Goal: Task Accomplishment & Management: Manage account settings

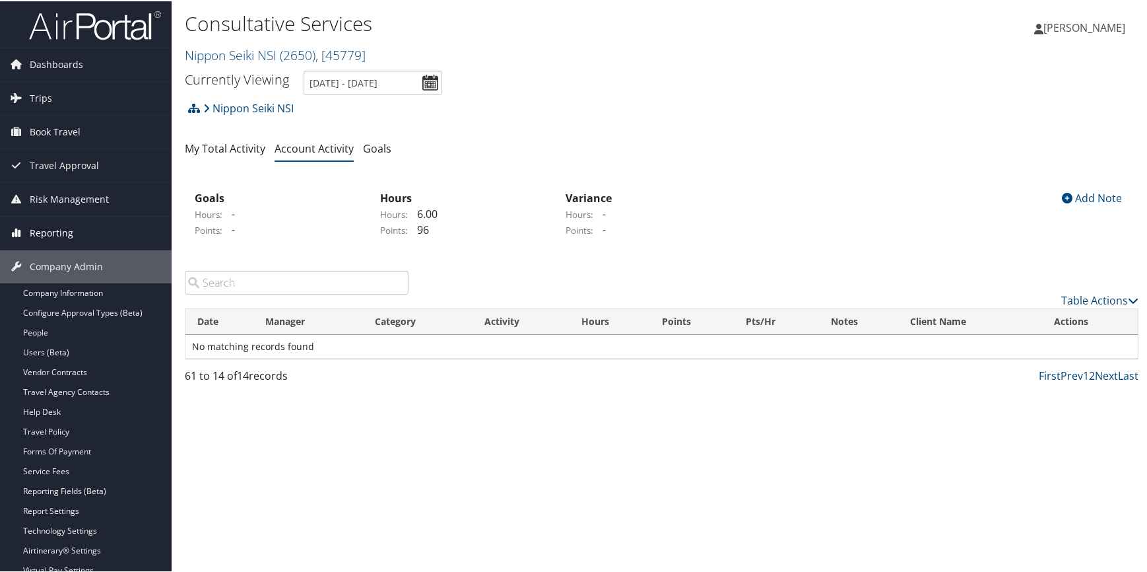
click at [67, 231] on span "Reporting" at bounding box center [52, 231] width 44 height 33
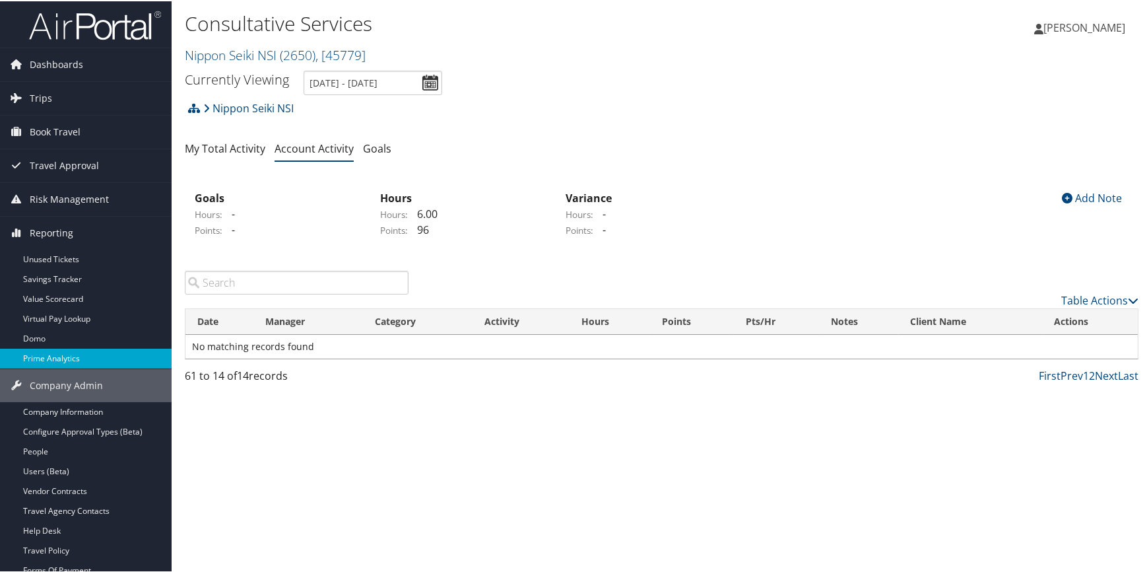
click at [67, 354] on link "Prime Analytics" at bounding box center [86, 357] width 172 height 20
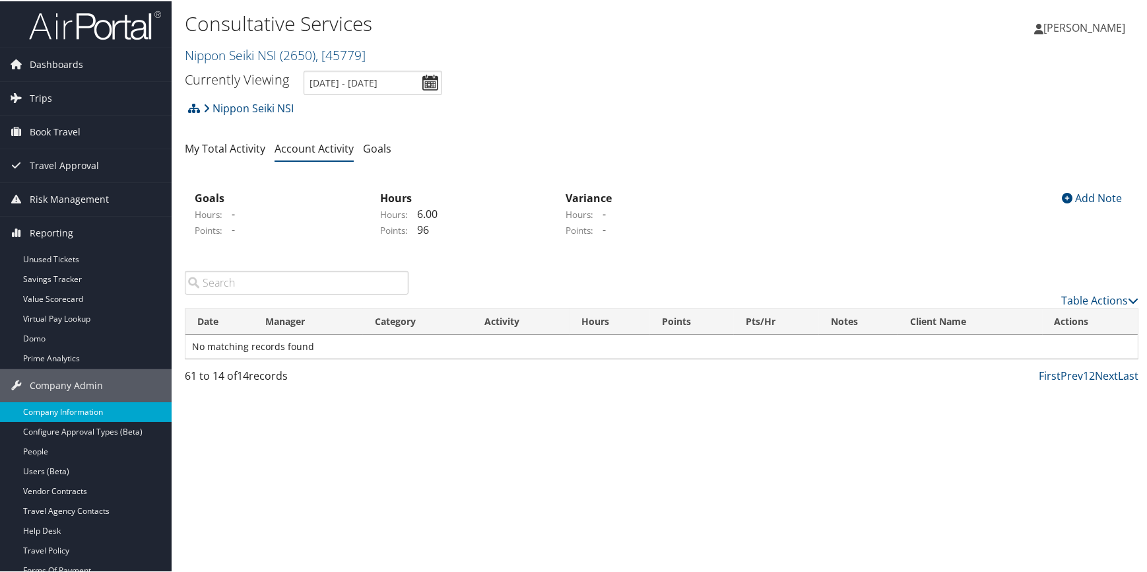
click at [84, 416] on link "Company Information" at bounding box center [86, 411] width 172 height 20
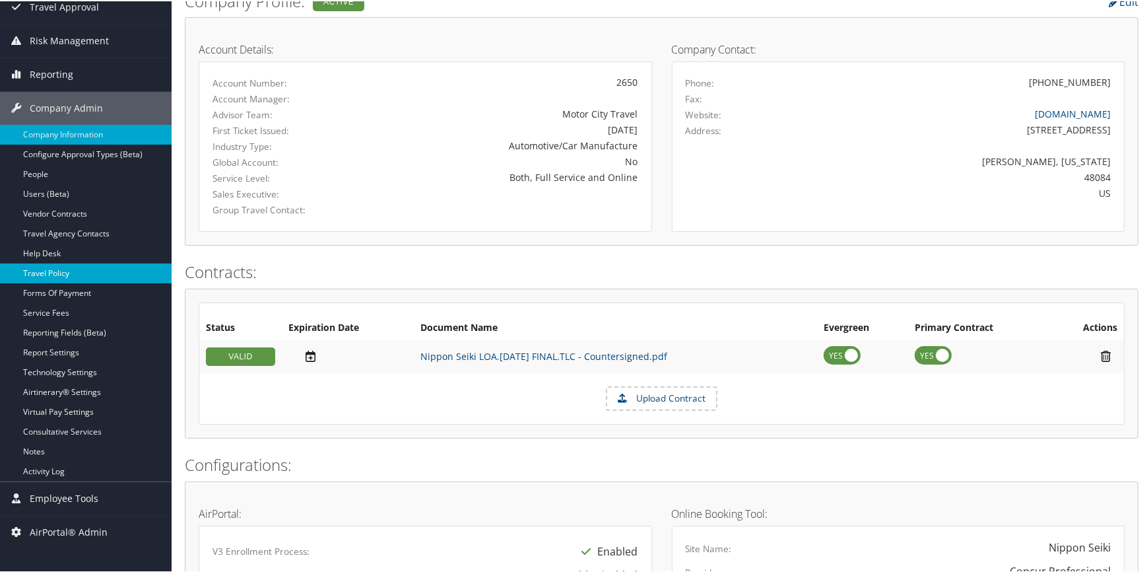
scroll to position [180, 0]
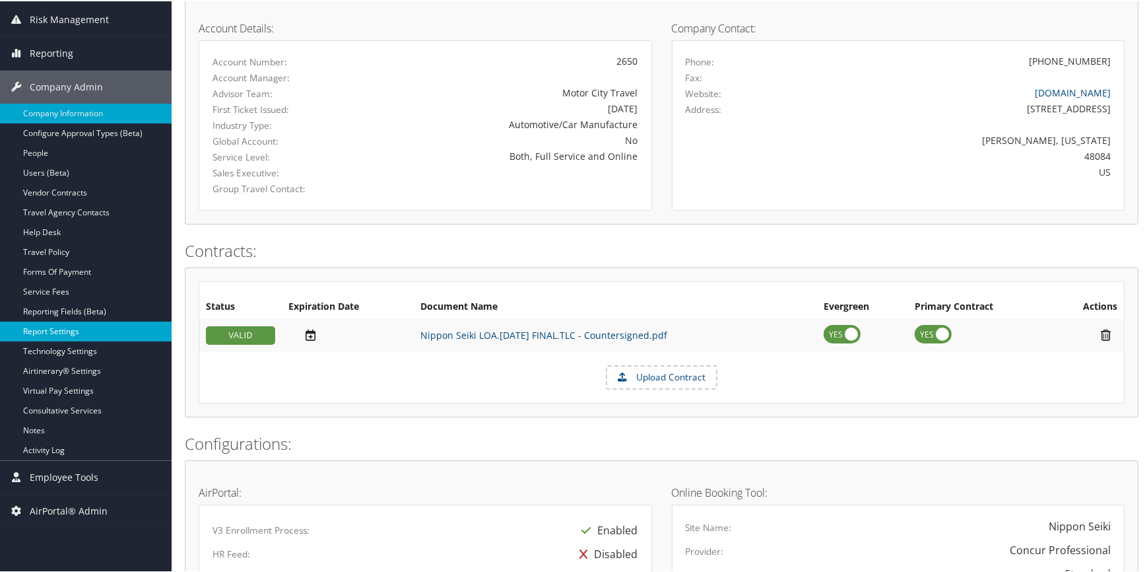
click at [66, 329] on link "Report Settings" at bounding box center [86, 330] width 172 height 20
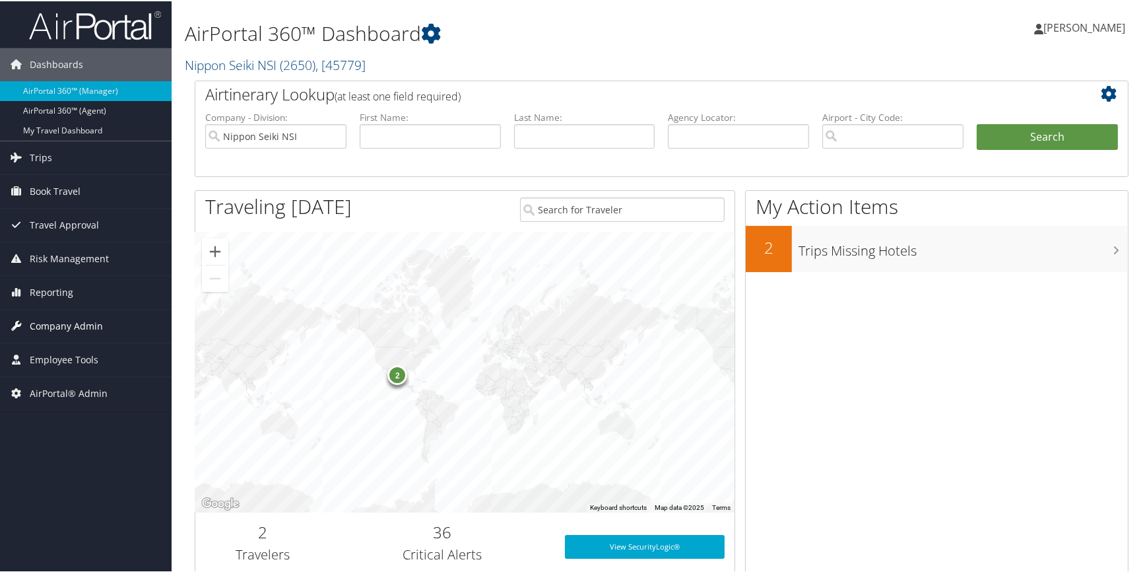
click at [65, 321] on span "Company Admin" at bounding box center [66, 324] width 73 height 33
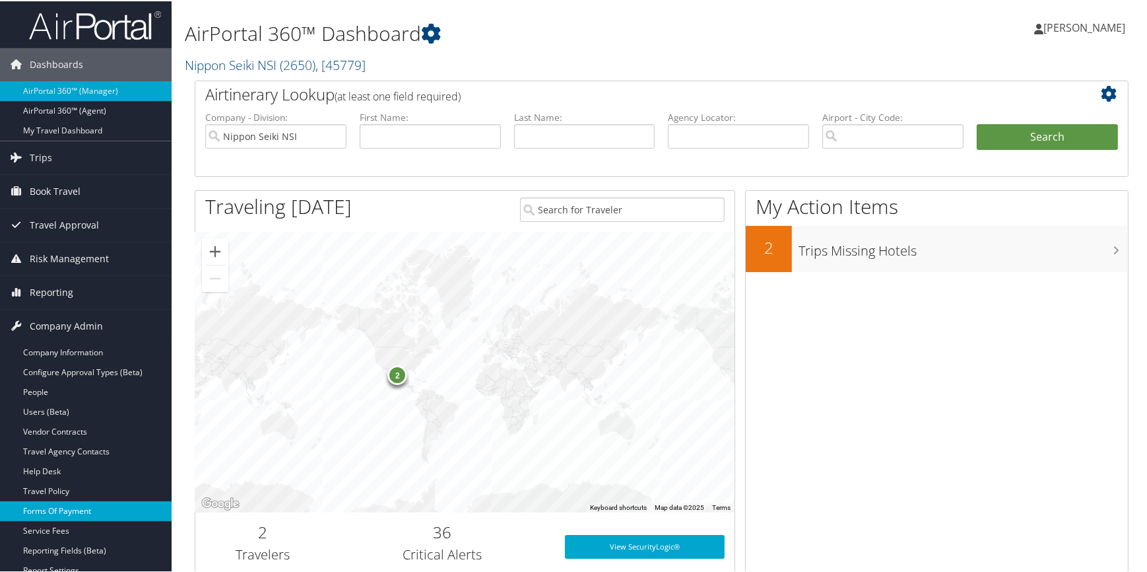
click at [63, 507] on link "Forms Of Payment" at bounding box center [86, 510] width 172 height 20
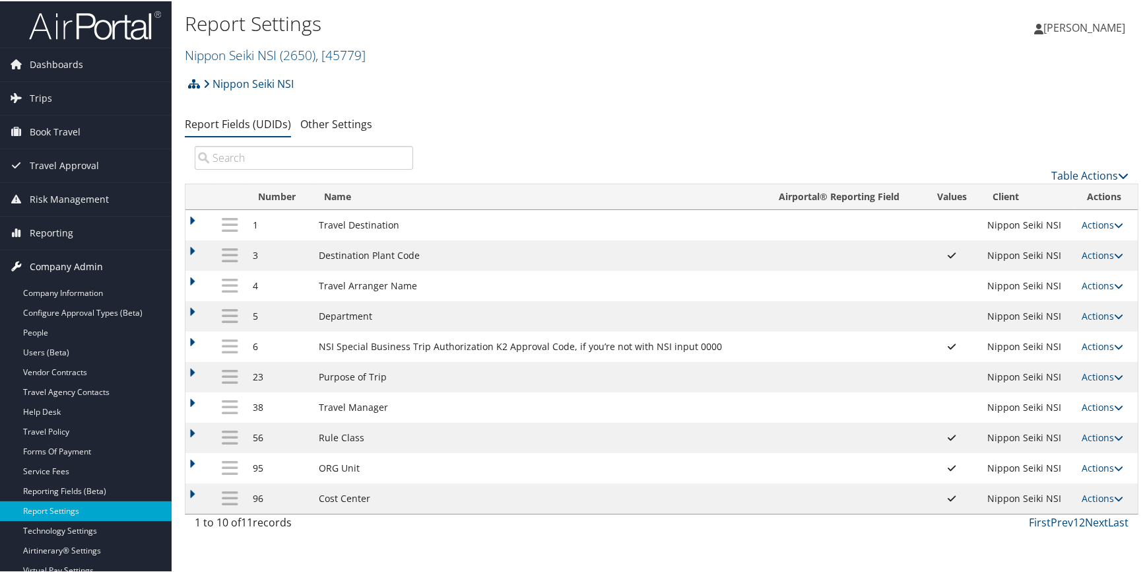
click at [113, 281] on link "Company Admin" at bounding box center [86, 265] width 172 height 33
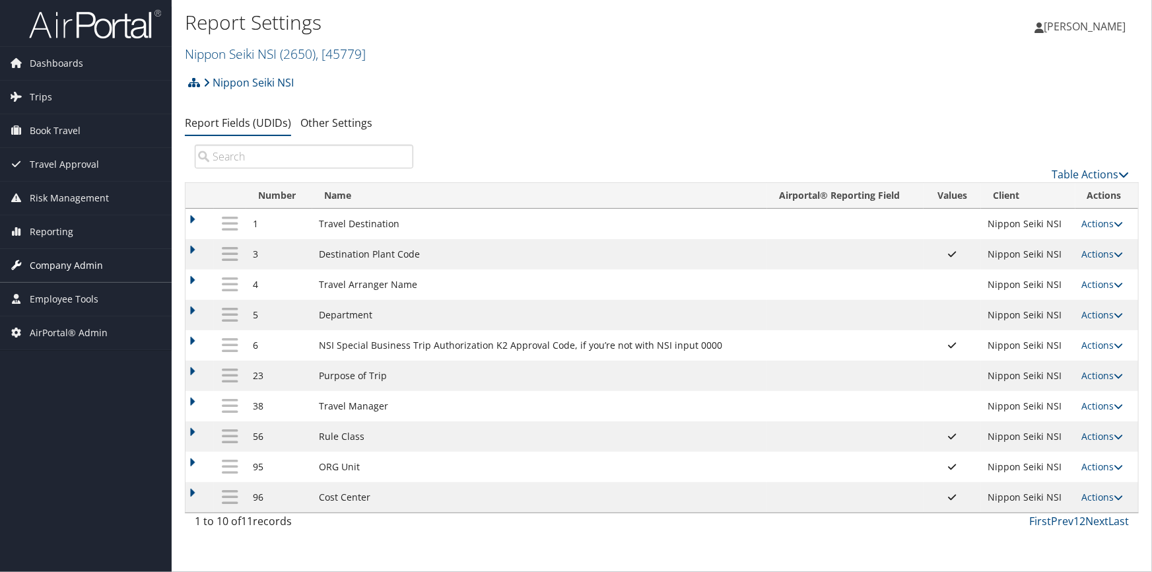
click at [65, 267] on span "Company Admin" at bounding box center [66, 265] width 73 height 33
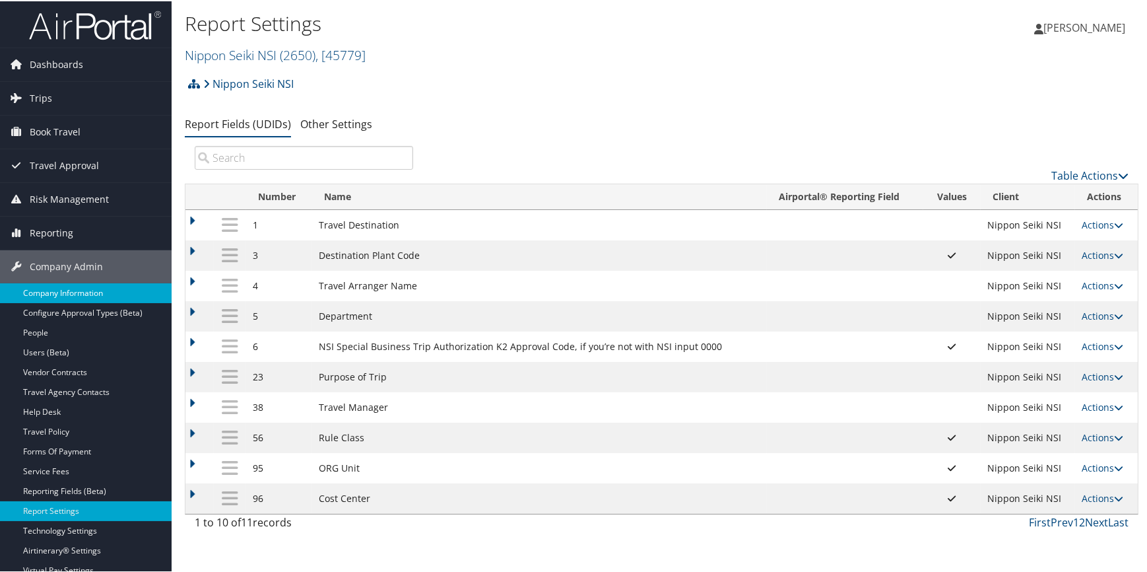
click at [90, 289] on link "Company Information" at bounding box center [86, 292] width 172 height 20
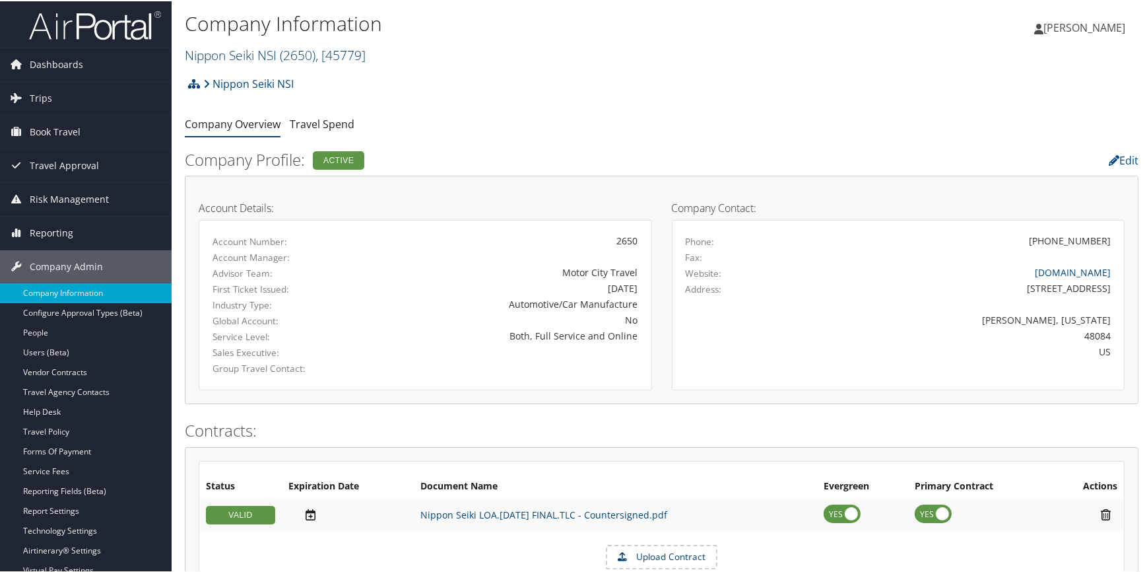
click at [227, 55] on link "Nippon Seiki NSI ( 2650 ) , [ 45779 ]" at bounding box center [275, 54] width 181 height 18
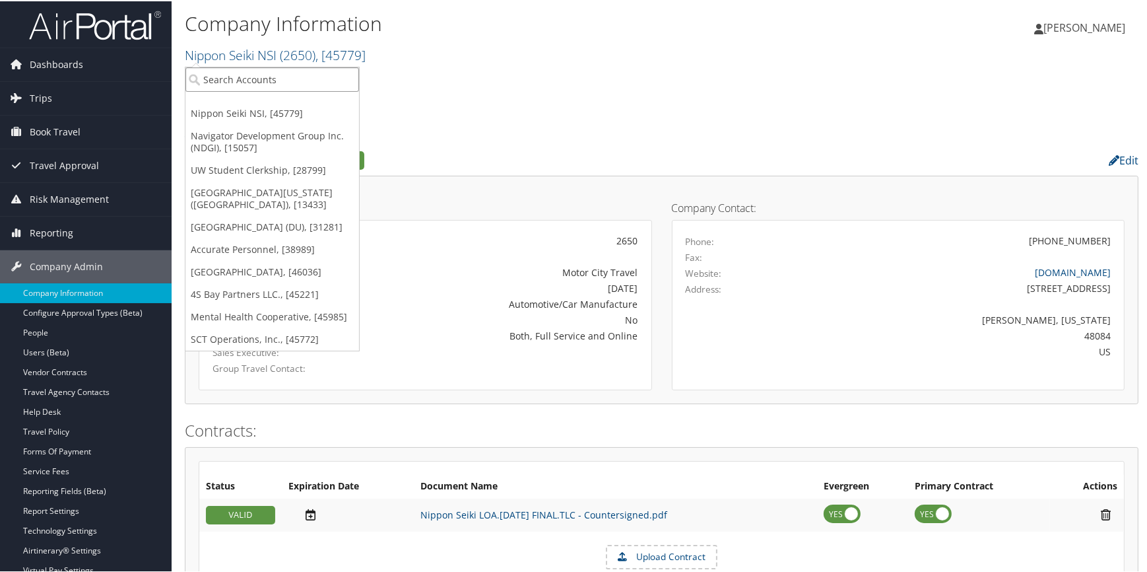
click at [222, 71] on input "search" at bounding box center [273, 78] width 174 height 24
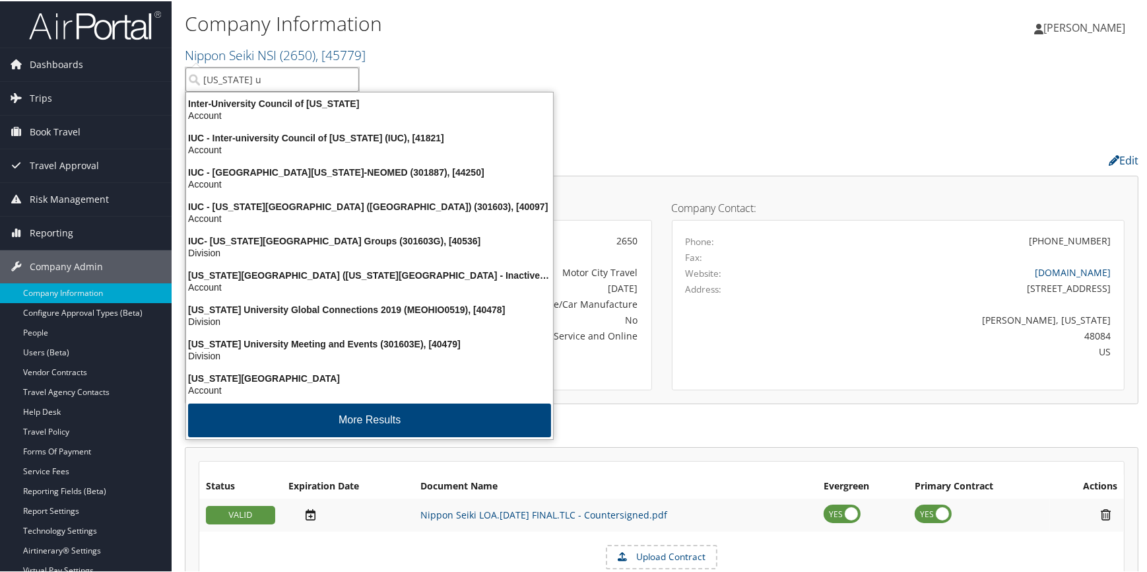
type input "ohio un"
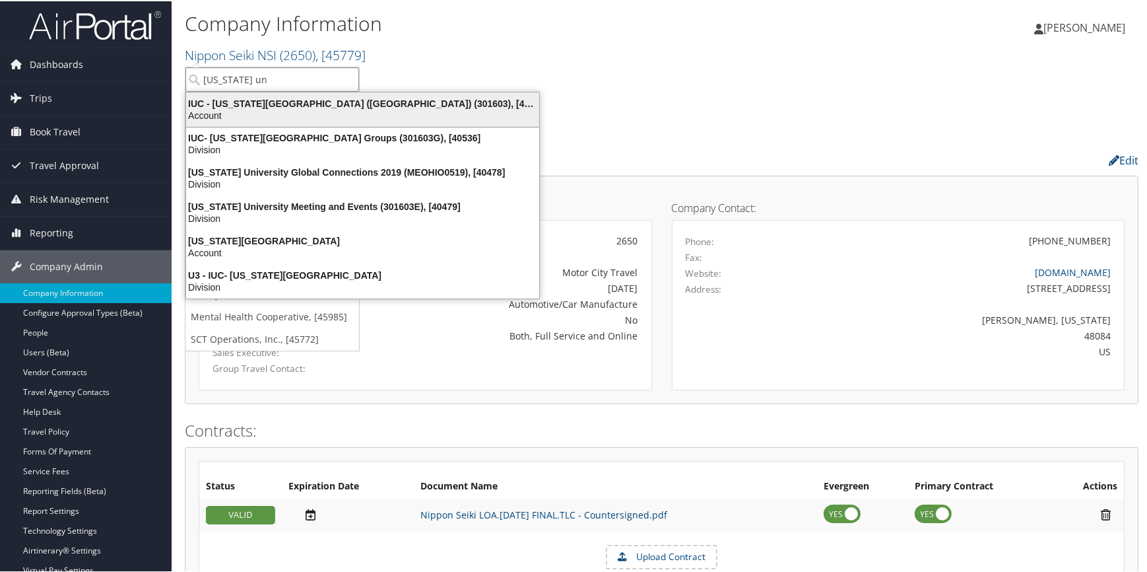
click at [273, 106] on div "IUC - Ohio University (OU) (301603), [40097]" at bounding box center [362, 102] width 369 height 12
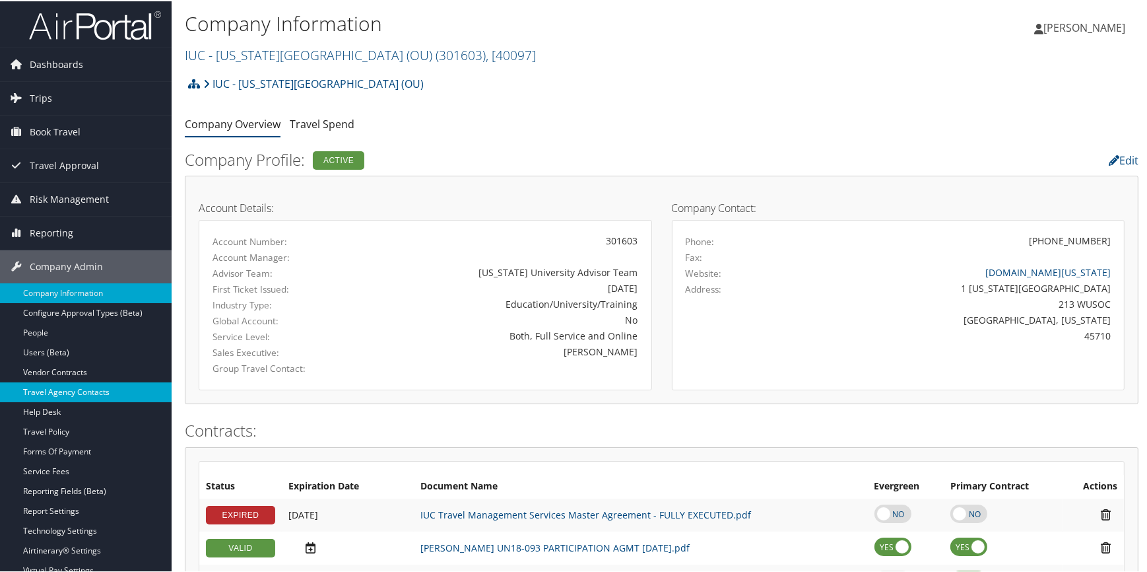
click at [100, 392] on link "Travel Agency Contacts" at bounding box center [86, 391] width 172 height 20
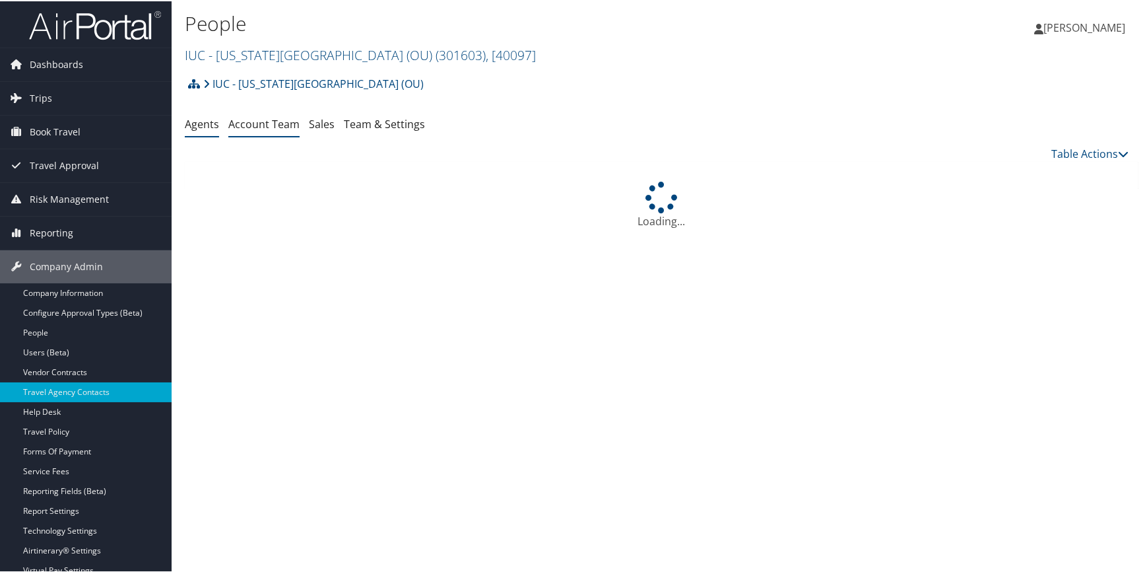
click at [265, 125] on link "Account Team" at bounding box center [263, 123] width 71 height 15
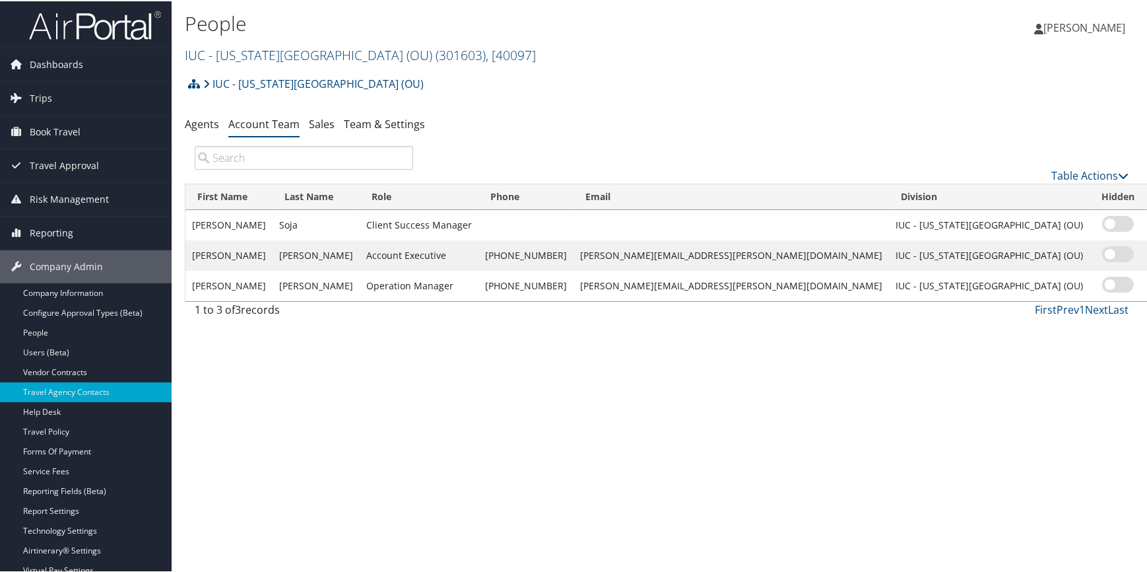
click at [229, 61] on link "IUC - Ohio University (OU) ( 301603 ) , [ 40097 ]" at bounding box center [360, 54] width 351 height 18
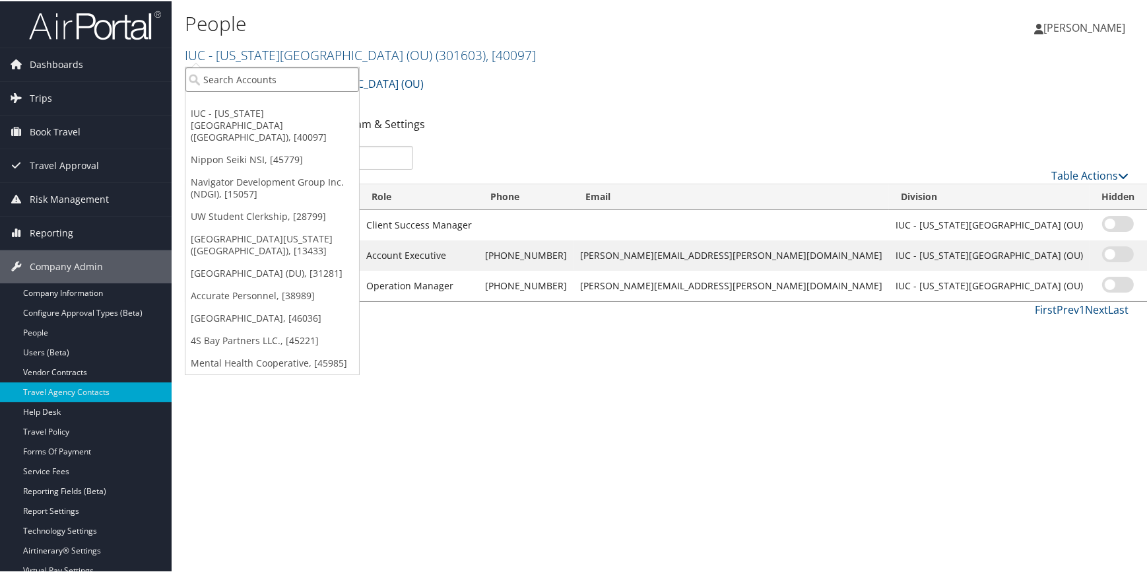
click at [220, 83] on input "search" at bounding box center [273, 78] width 174 height 24
type input "tacti"
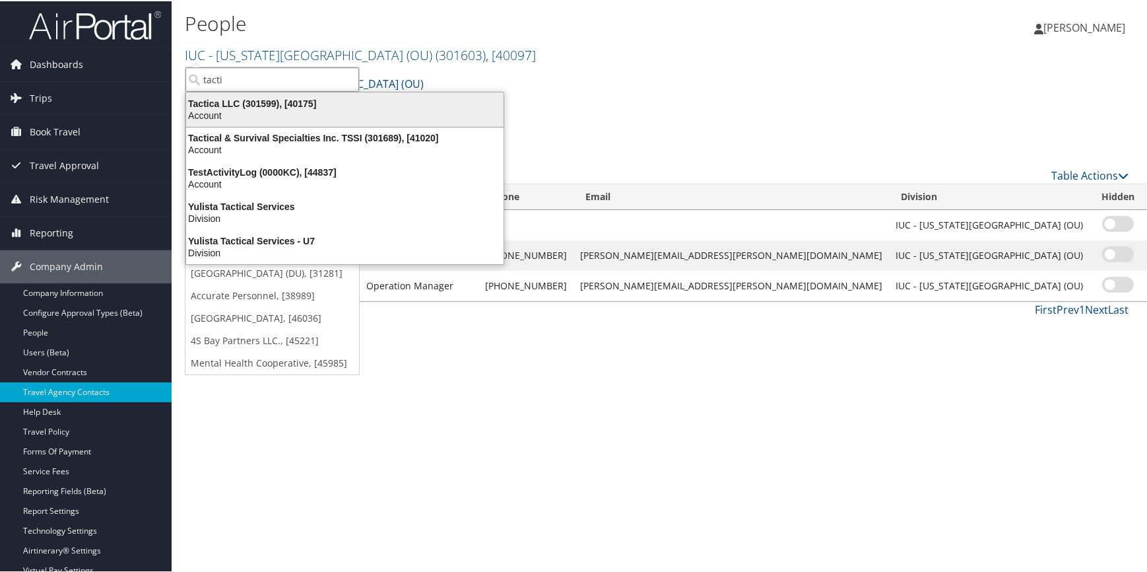
click at [246, 94] on div "Tactica LLC (301599), [40175] Account" at bounding box center [345, 108] width 314 height 30
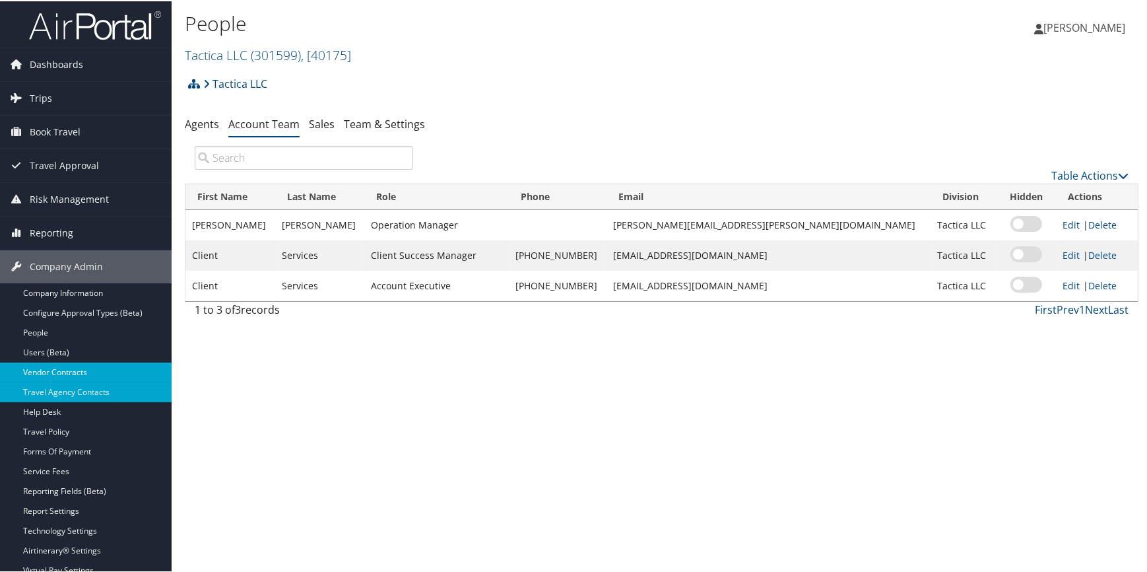
click at [67, 374] on link "Vendor Contracts" at bounding box center [86, 371] width 172 height 20
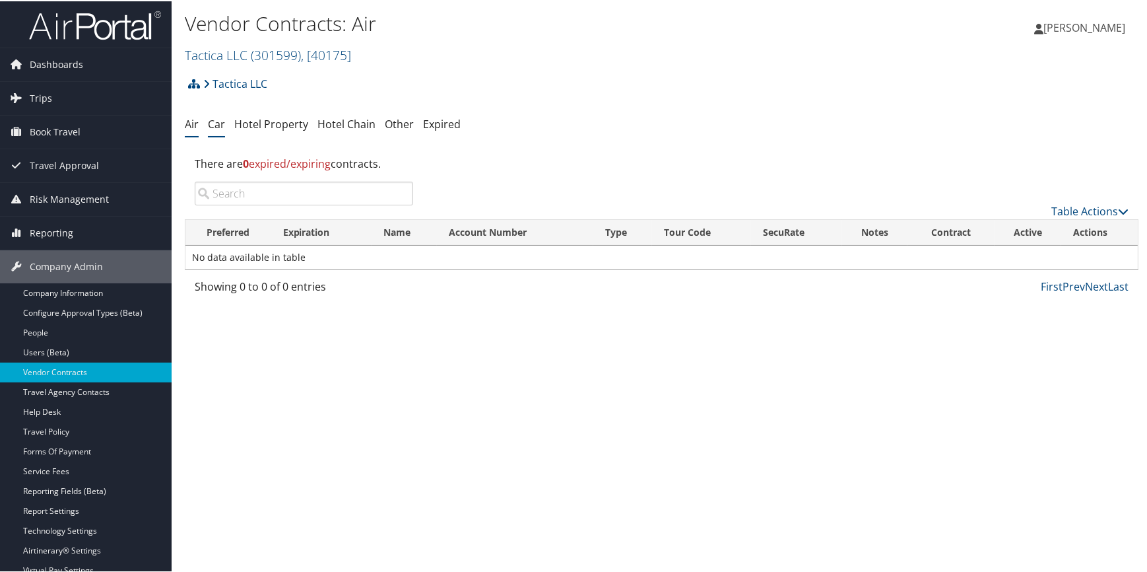
click at [219, 125] on link "Car" at bounding box center [216, 123] width 17 height 15
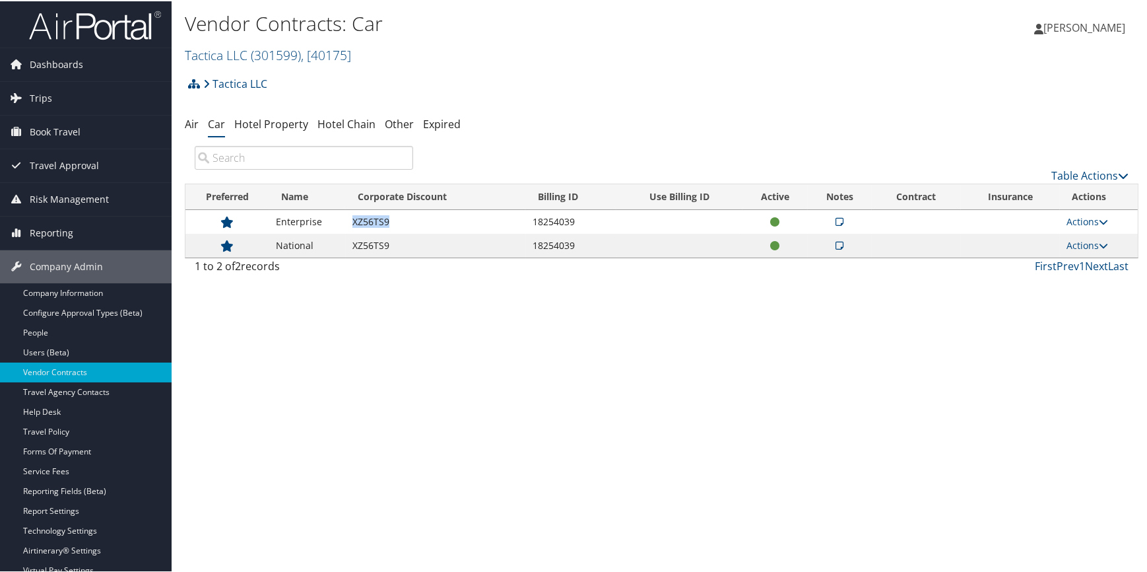
drag, startPoint x: 352, startPoint y: 220, endPoint x: 400, endPoint y: 221, distance: 48.2
click at [400, 221] on td "XZ56TS9" at bounding box center [436, 221] width 180 height 24
copy td "XZ56TS9"
click at [318, 58] on span ", [ 40175 ]" at bounding box center [326, 54] width 50 height 18
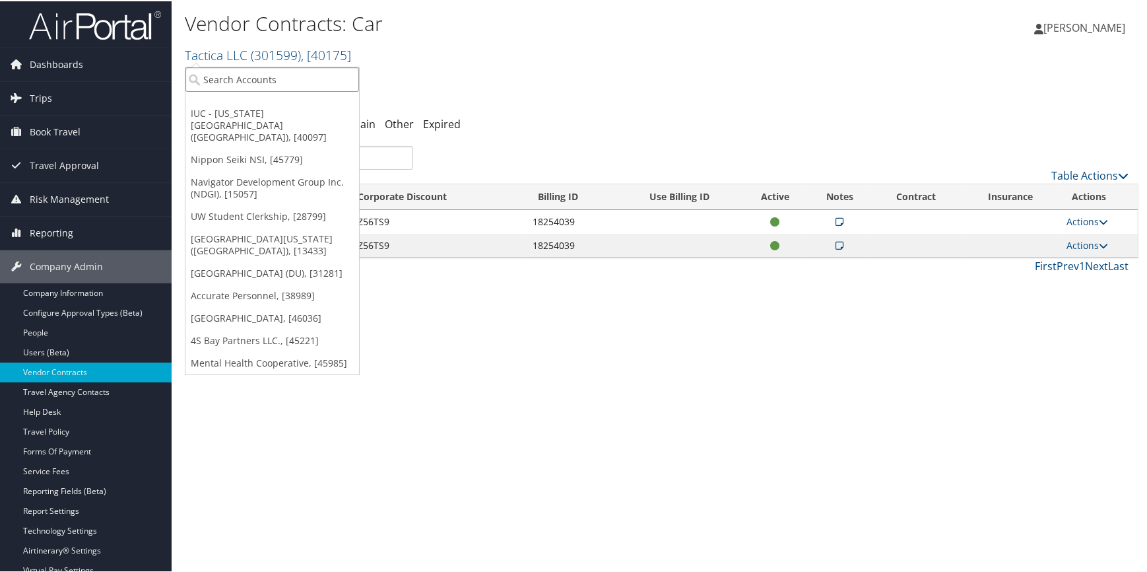
click at [316, 86] on input "search" at bounding box center [273, 78] width 174 height 24
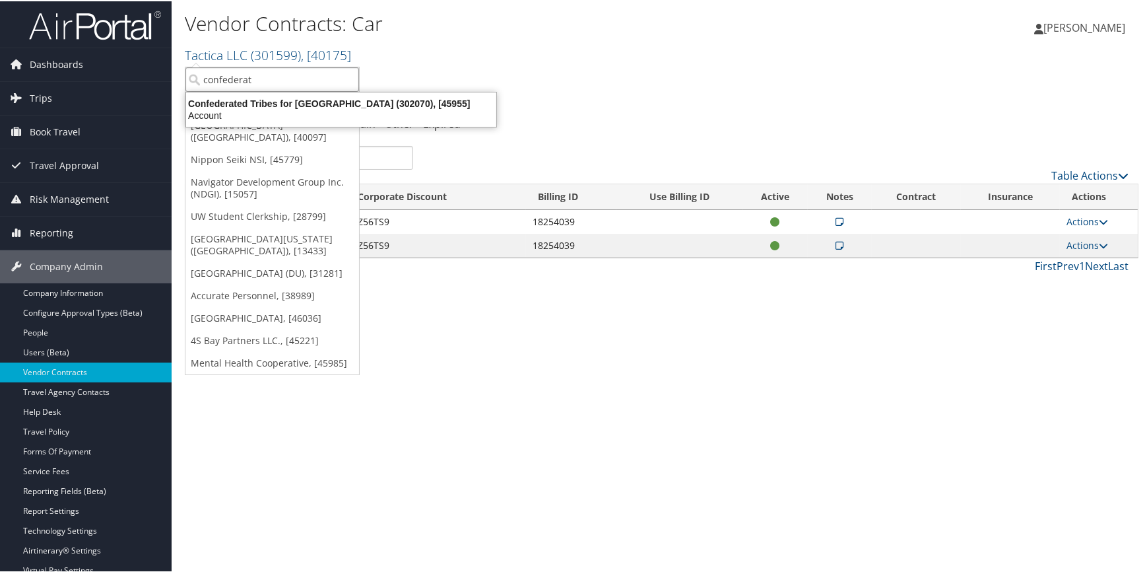
type input "confederate"
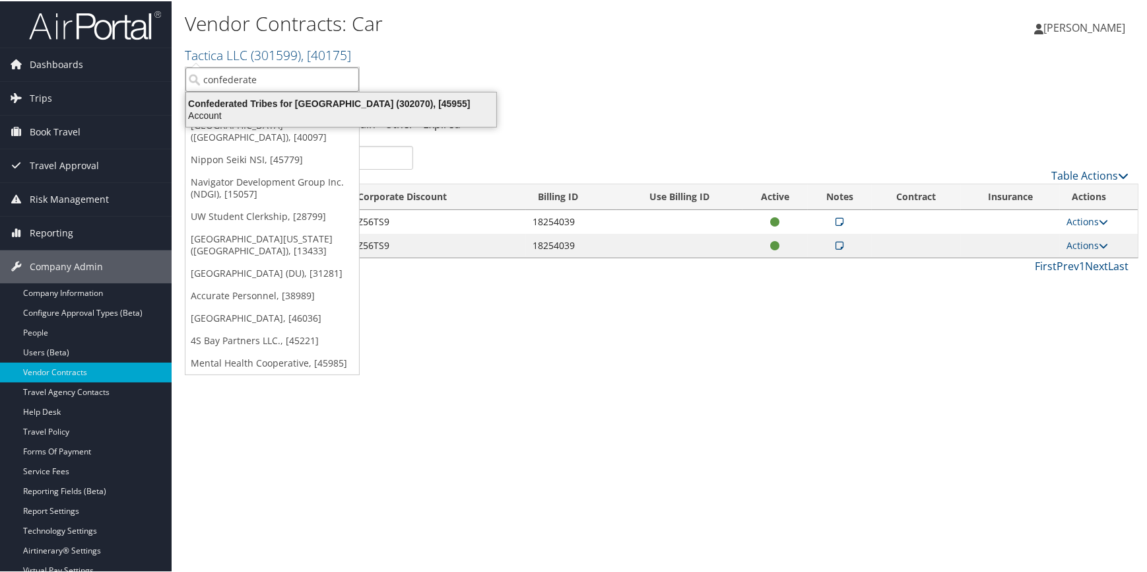
click at [372, 99] on div "Confederated Tribes for Warm Springs (302070), [45955]" at bounding box center [341, 102] width 326 height 12
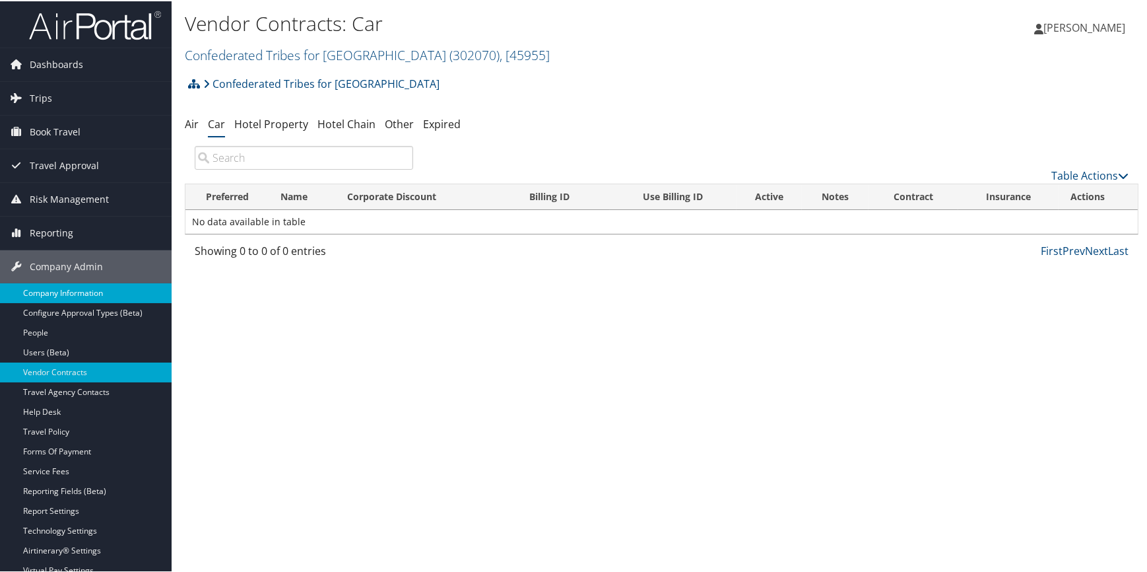
click at [96, 292] on link "Company Information" at bounding box center [86, 292] width 172 height 20
